Goal: Book appointment/travel/reservation

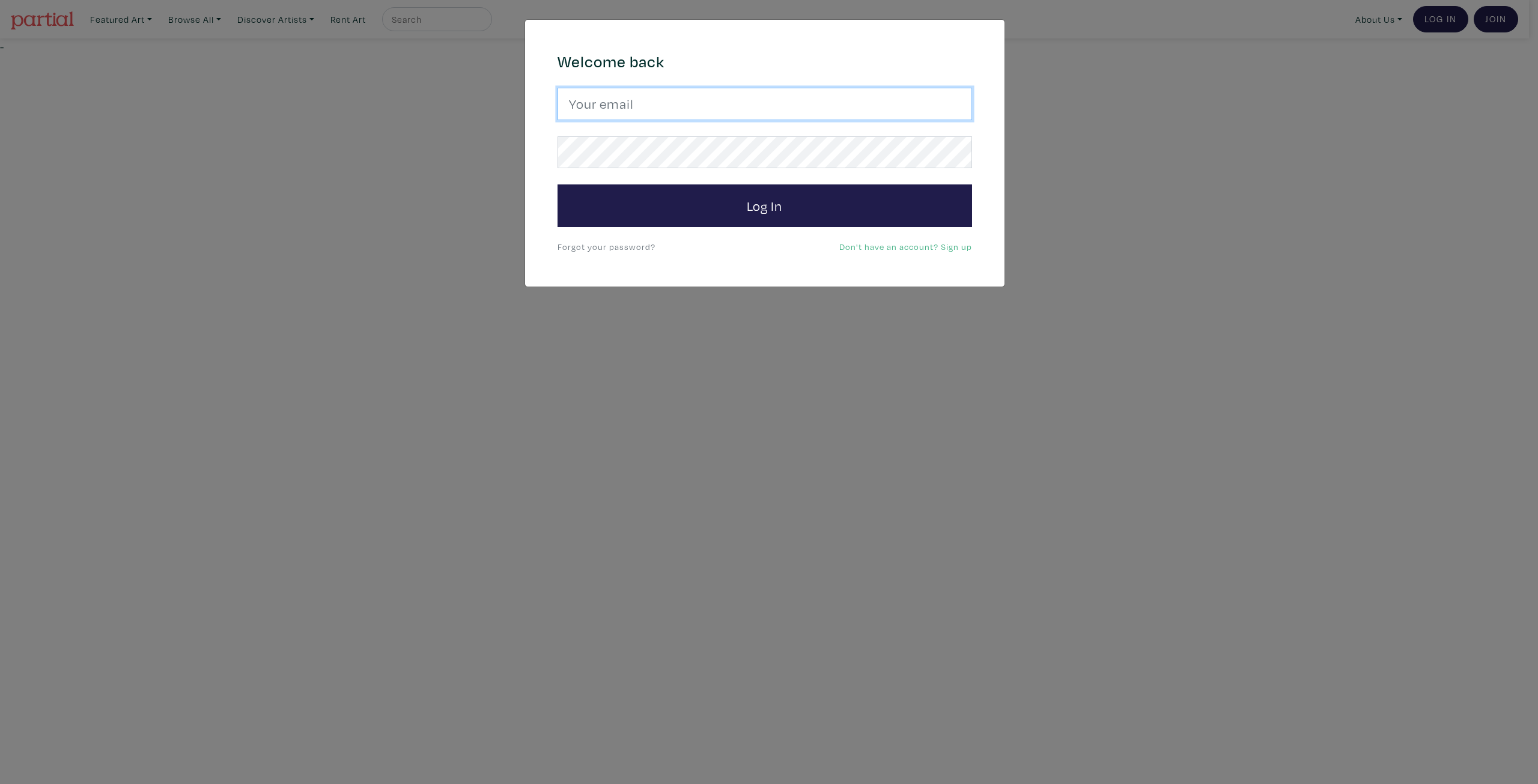
click at [656, 92] on input "email" at bounding box center [764, 104] width 415 height 33
type input "sally.woolsey@gmail.com"
drag, startPoint x: 747, startPoint y: 110, endPoint x: 295, endPoint y: -31, distance: 473.5
click at [295, 0] on html "Gift cards for the art-lovers on your list – order by Dec. 22. Featured Art Sma…" at bounding box center [769, 27] width 1538 height 55
click at [635, 86] on div "Welcome back Log In Forgot your password? Don't have an account? Sign up" at bounding box center [764, 153] width 432 height 202
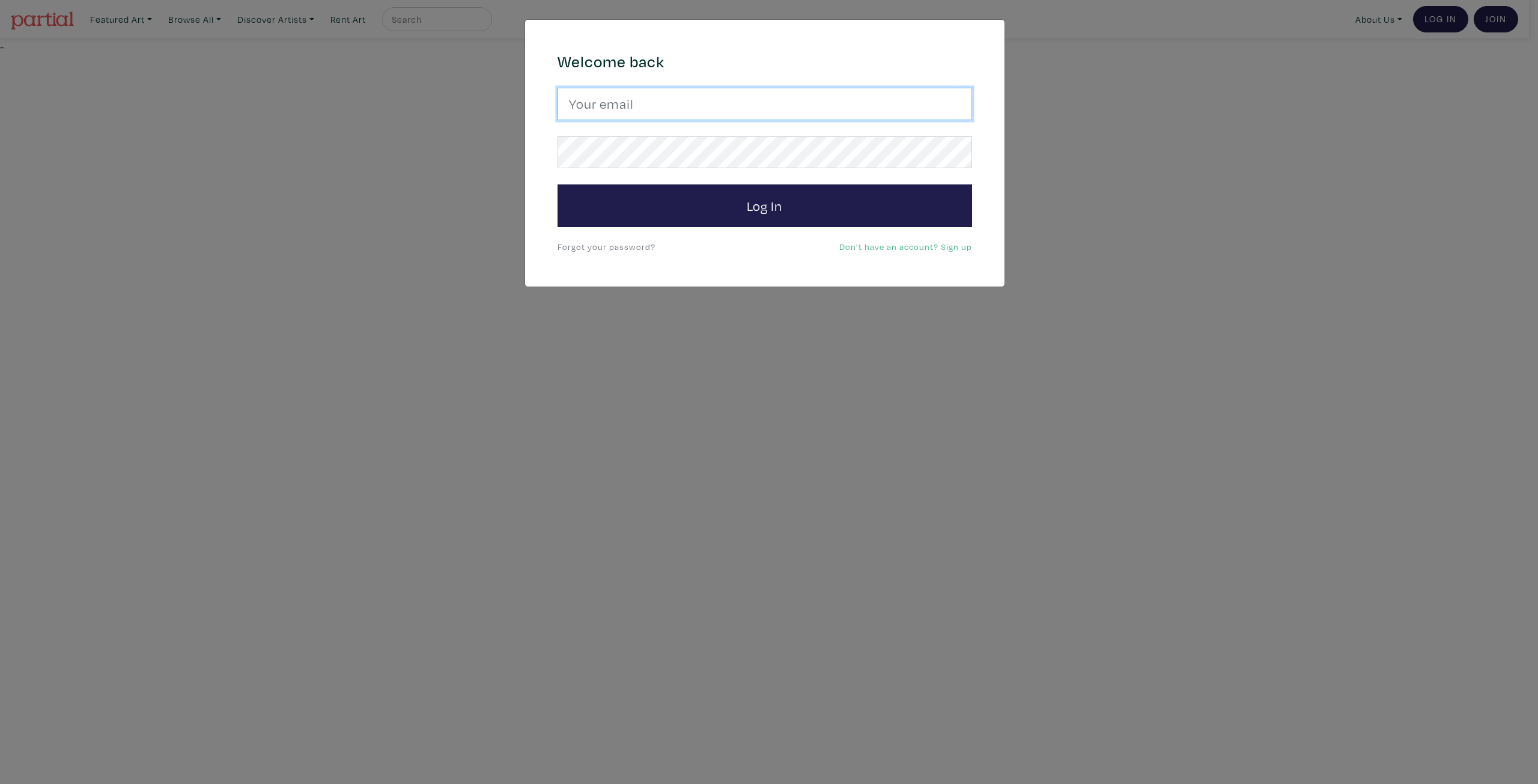
click at [645, 99] on input "email" at bounding box center [764, 104] width 415 height 33
type input "woolseydavid@gmail.com"
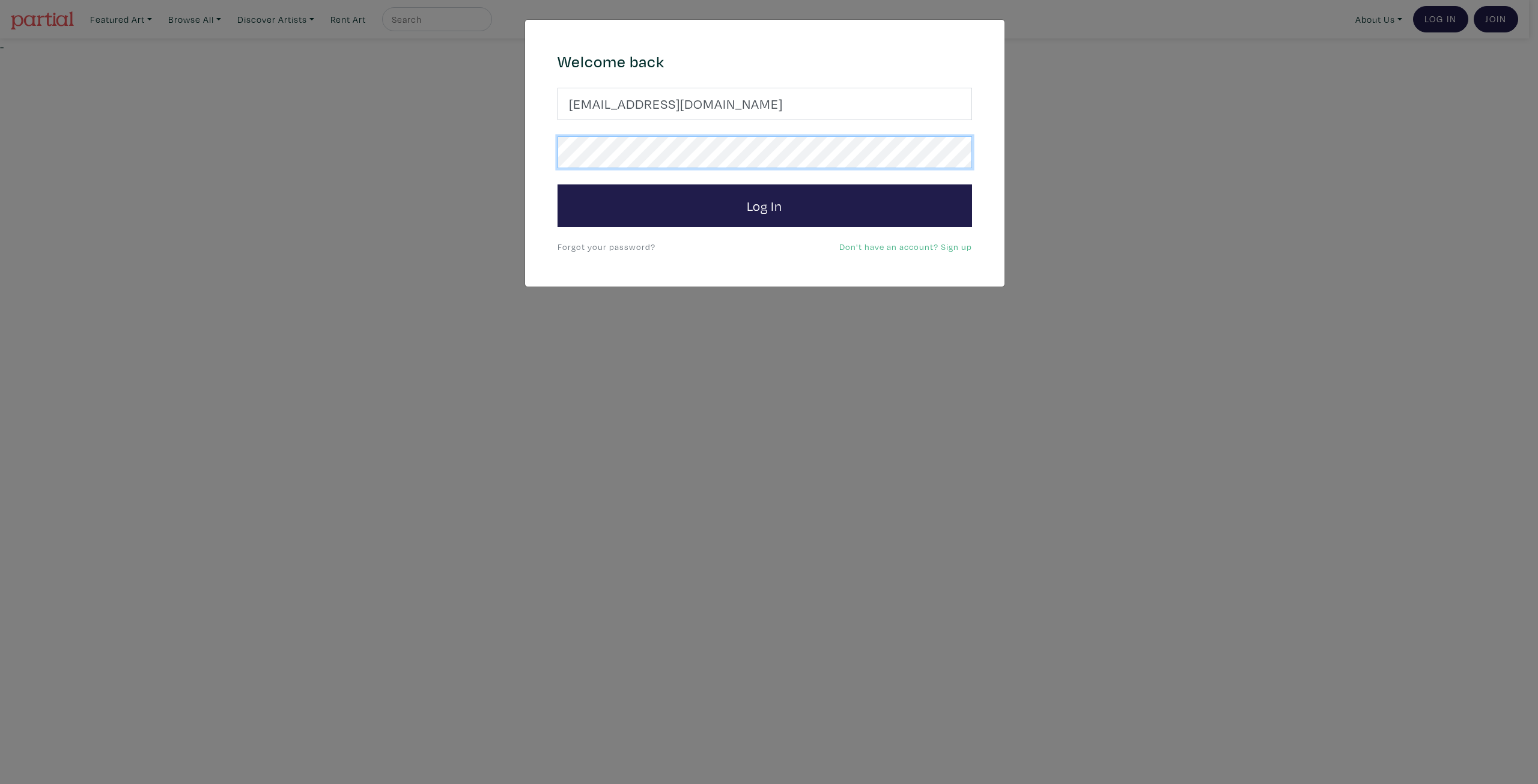
click at [557, 185] on button "Log In" at bounding box center [764, 206] width 415 height 43
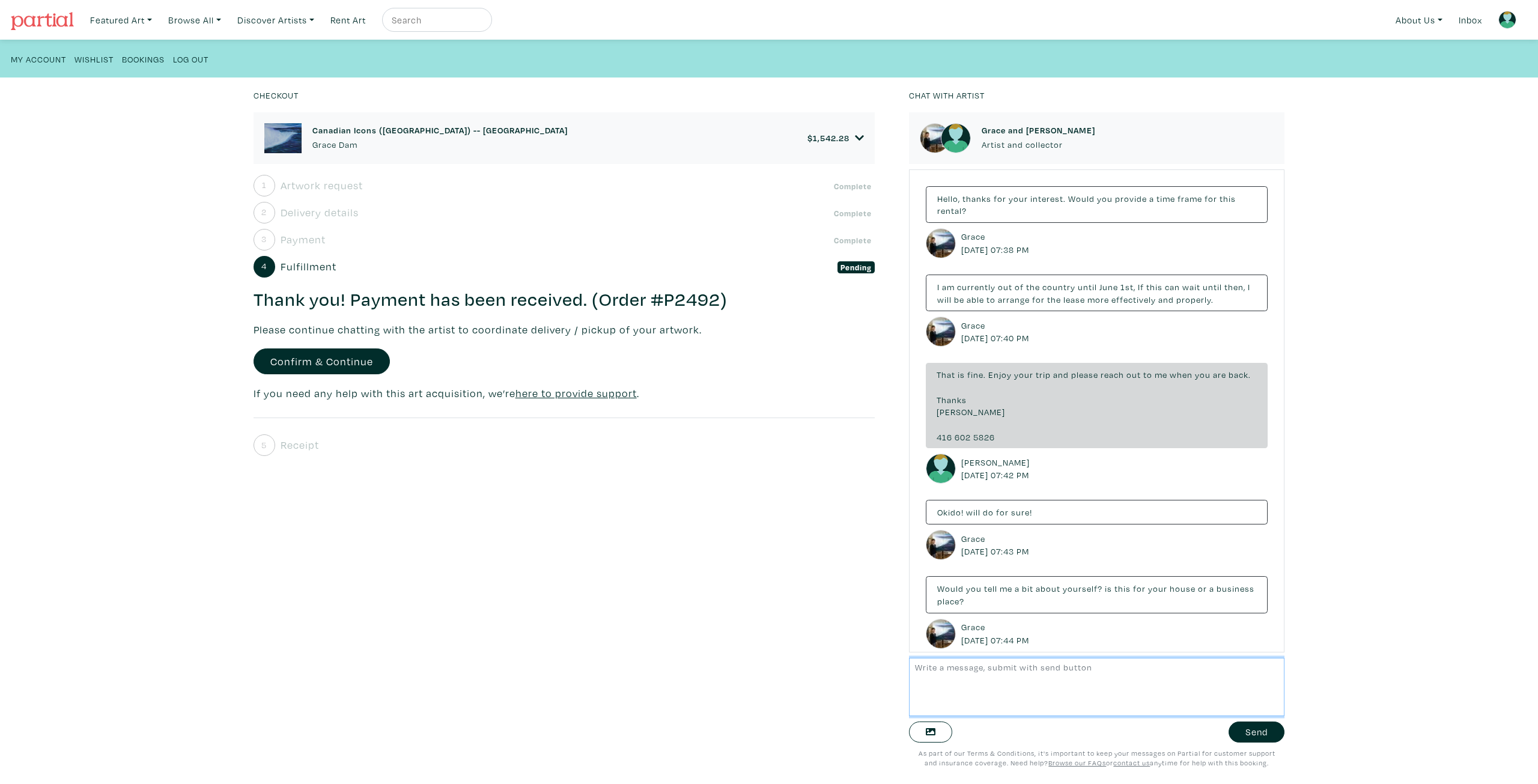
scroll to position [2087, 0]
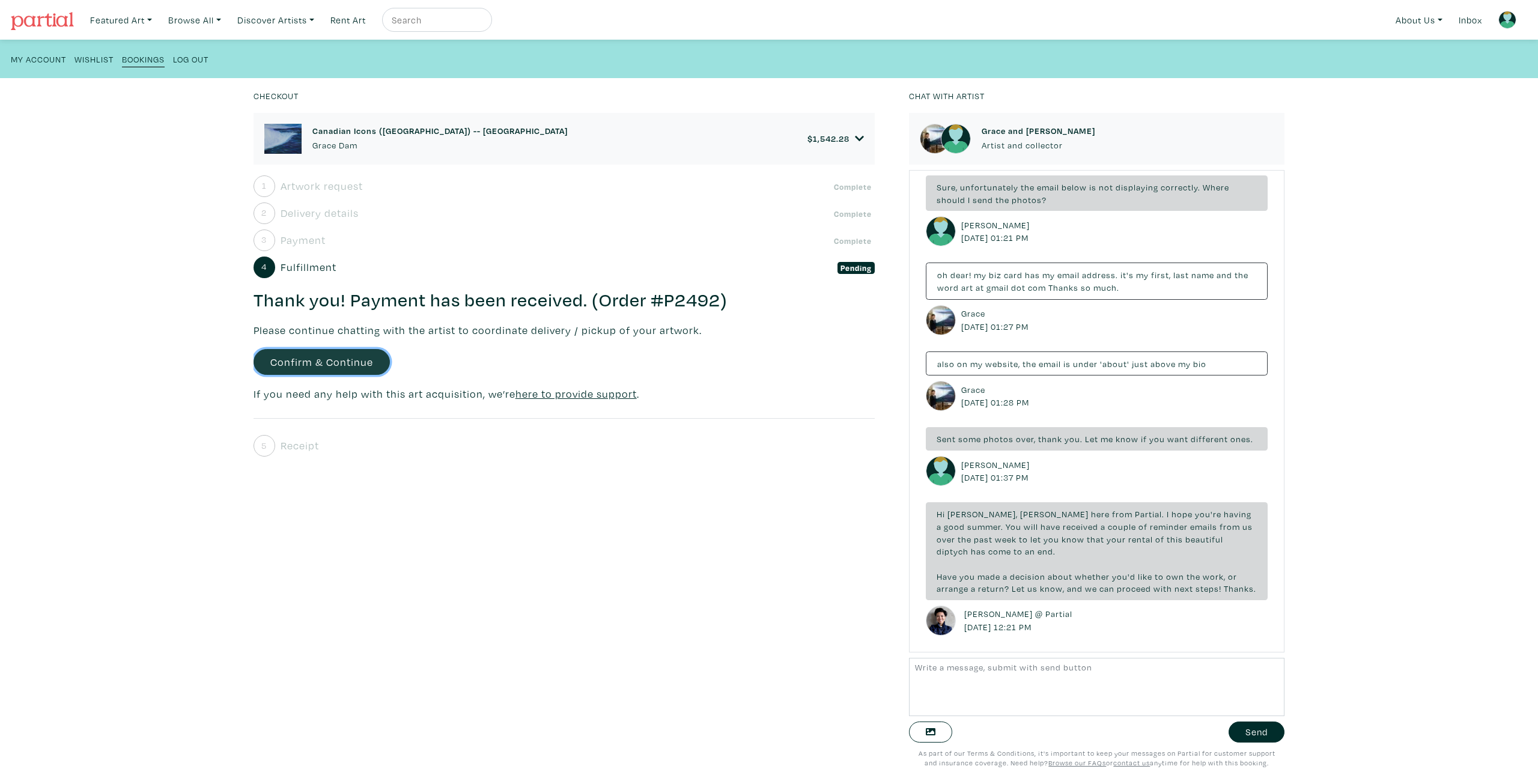
click at [322, 362] on link "Confirm & Continue" at bounding box center [321, 362] width 137 height 26
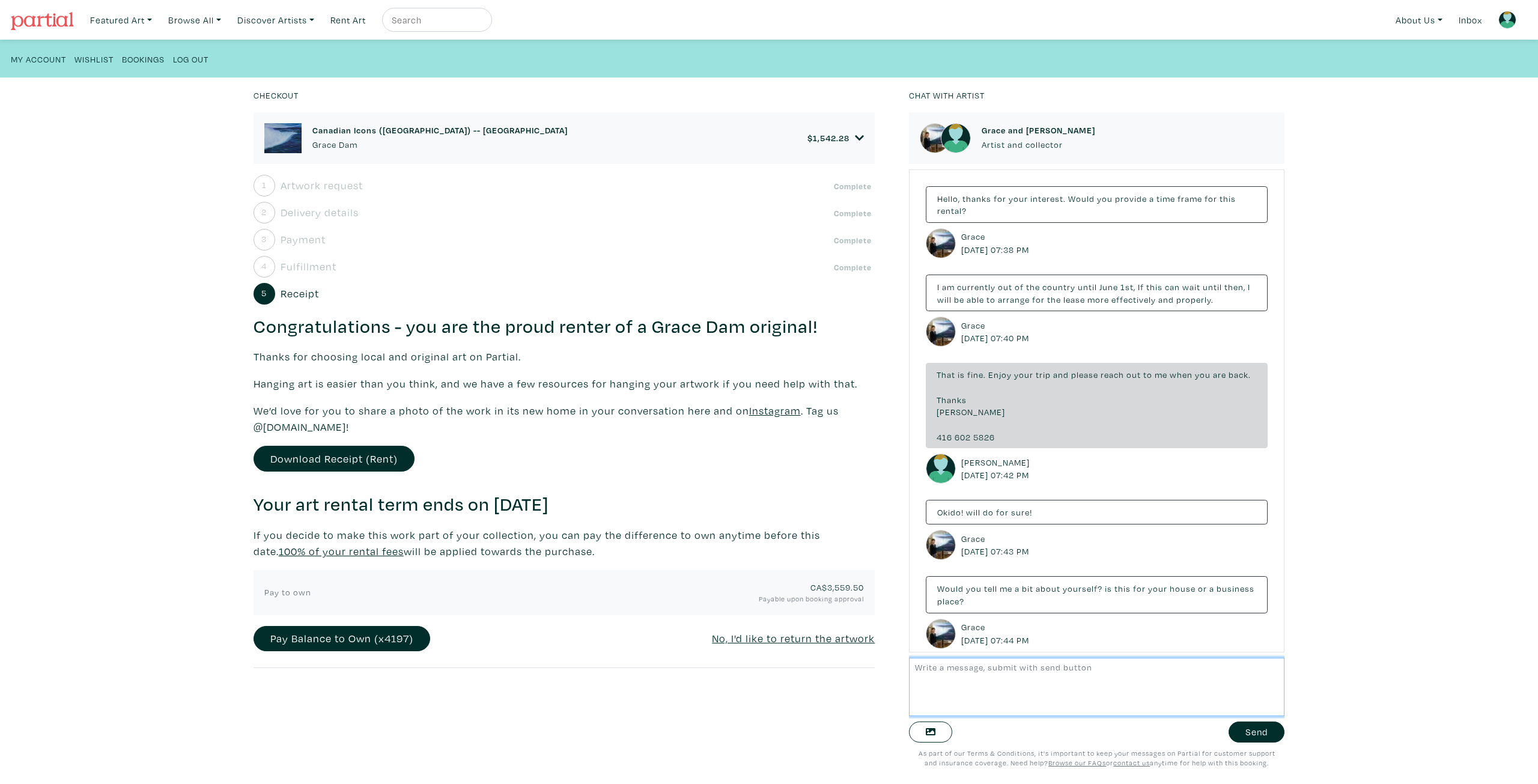
scroll to position [2087, 0]
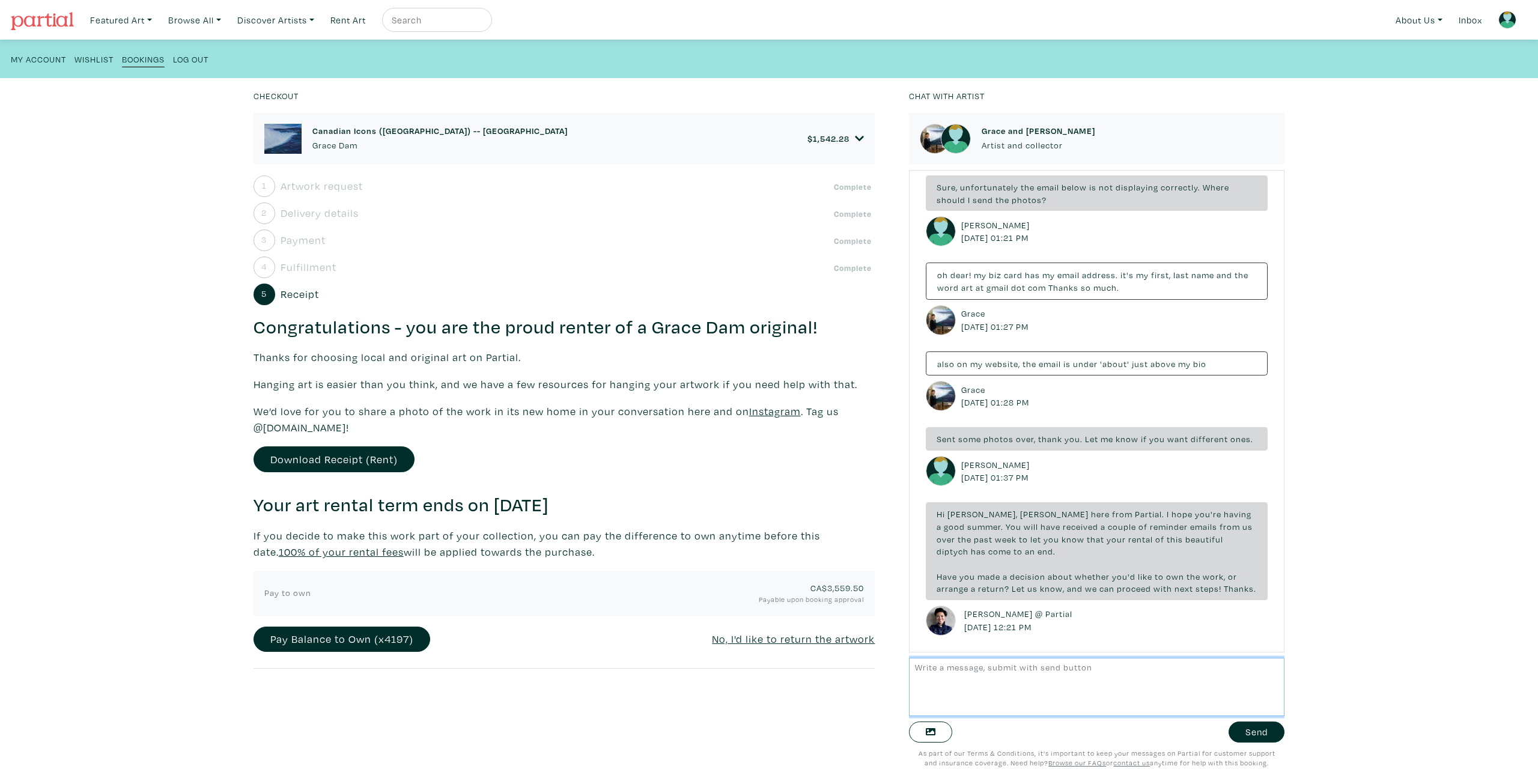
click at [939, 675] on textarea at bounding box center [1096, 687] width 375 height 59
click at [855, 135] on icon at bounding box center [859, 139] width 10 height 11
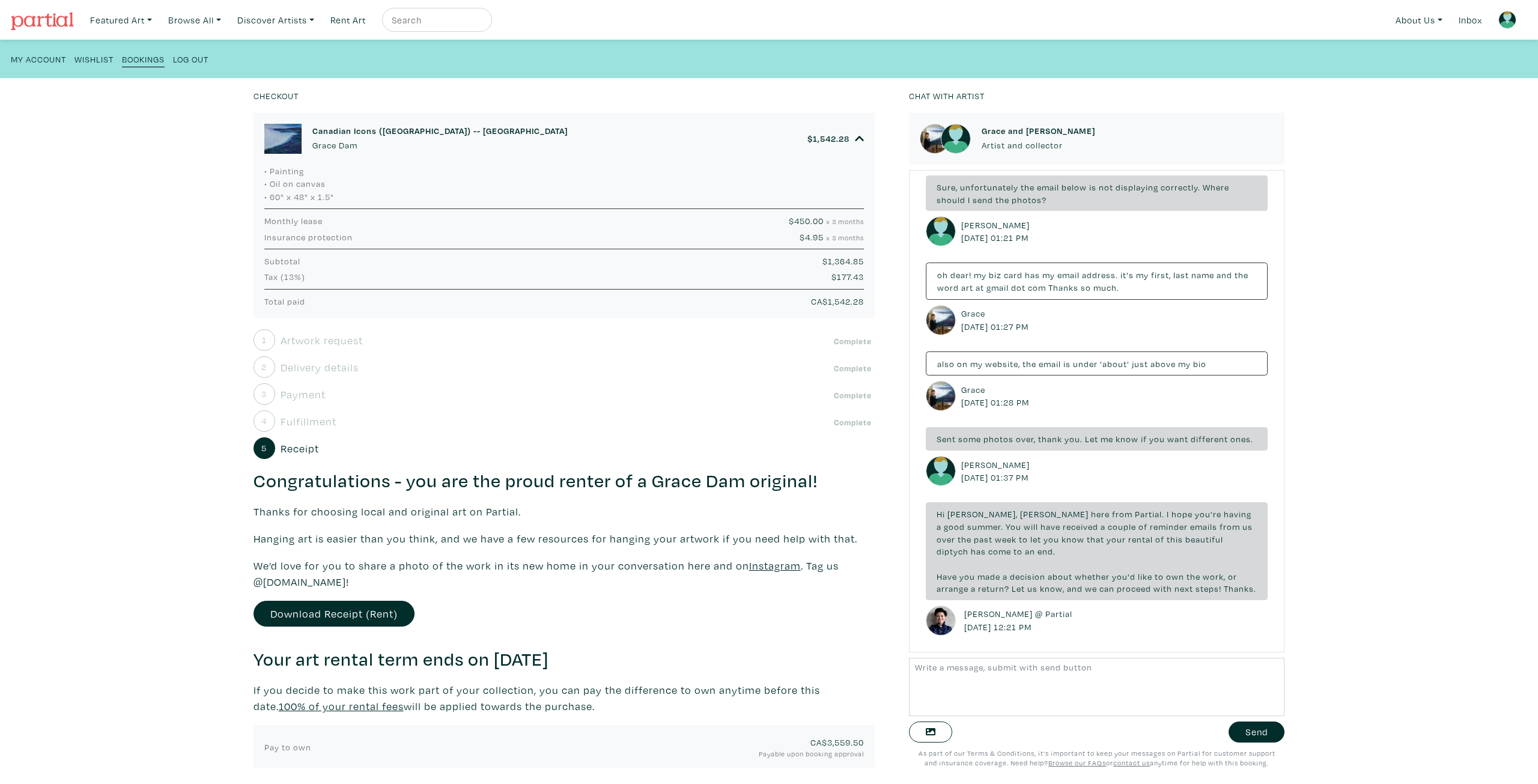
click at [838, 744] on div "CA$ 3,559.50 Payable upon booking approval" at bounding box center [667, 747] width 412 height 23
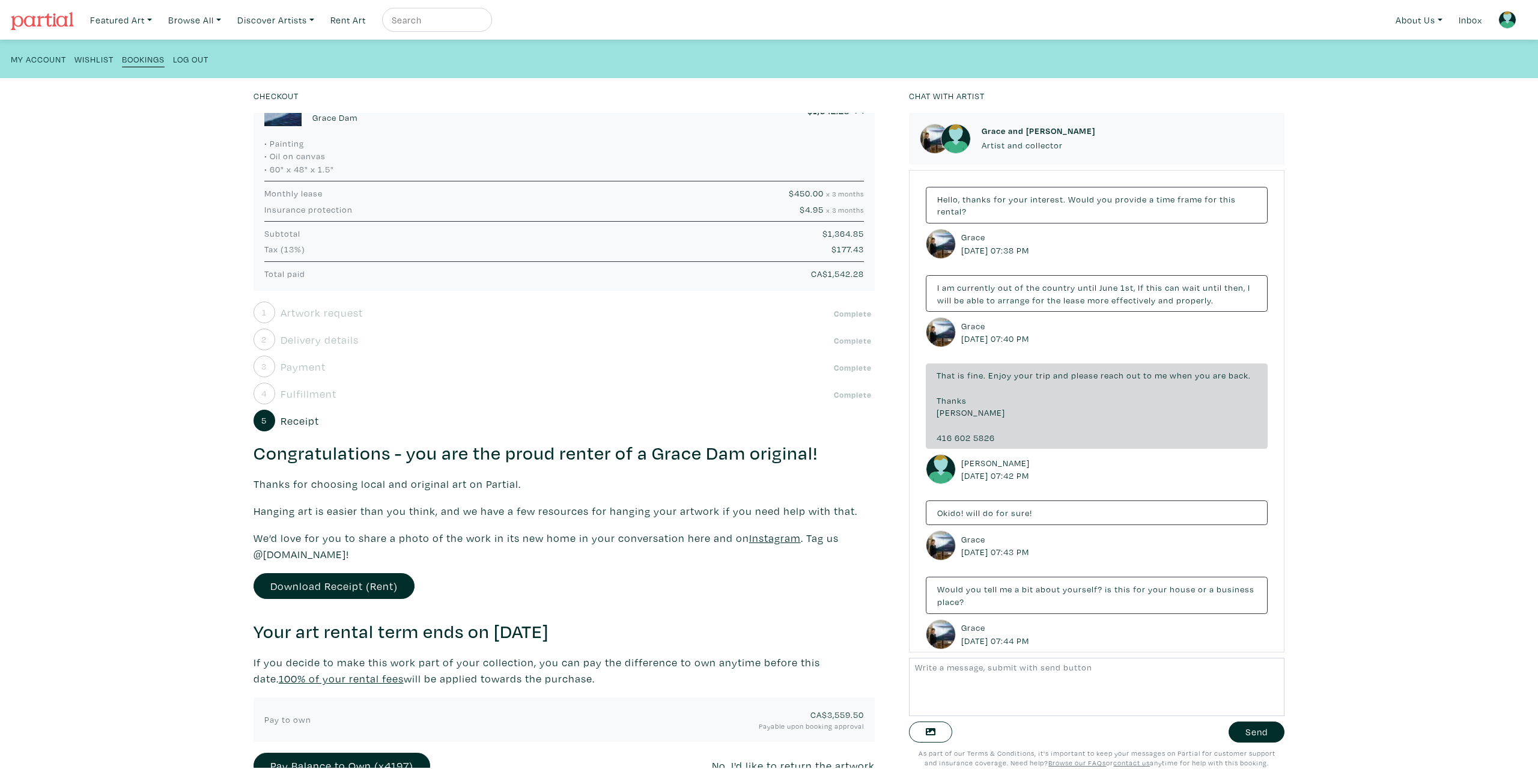
scroll to position [69, 0]
